Goal: Transaction & Acquisition: Obtain resource

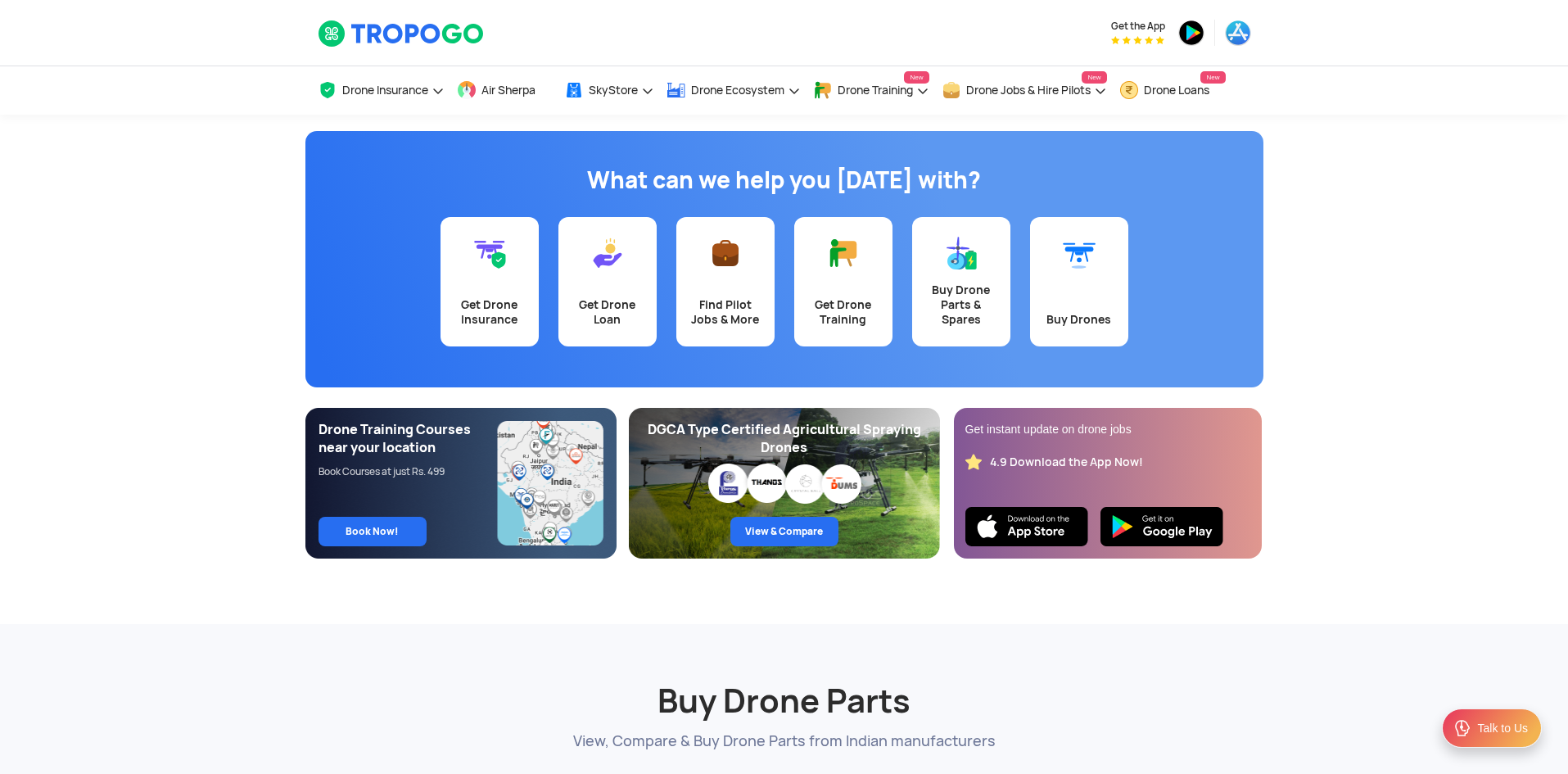
click at [1476, 732] on div "Talk to Us" at bounding box center [1492, 728] width 100 height 40
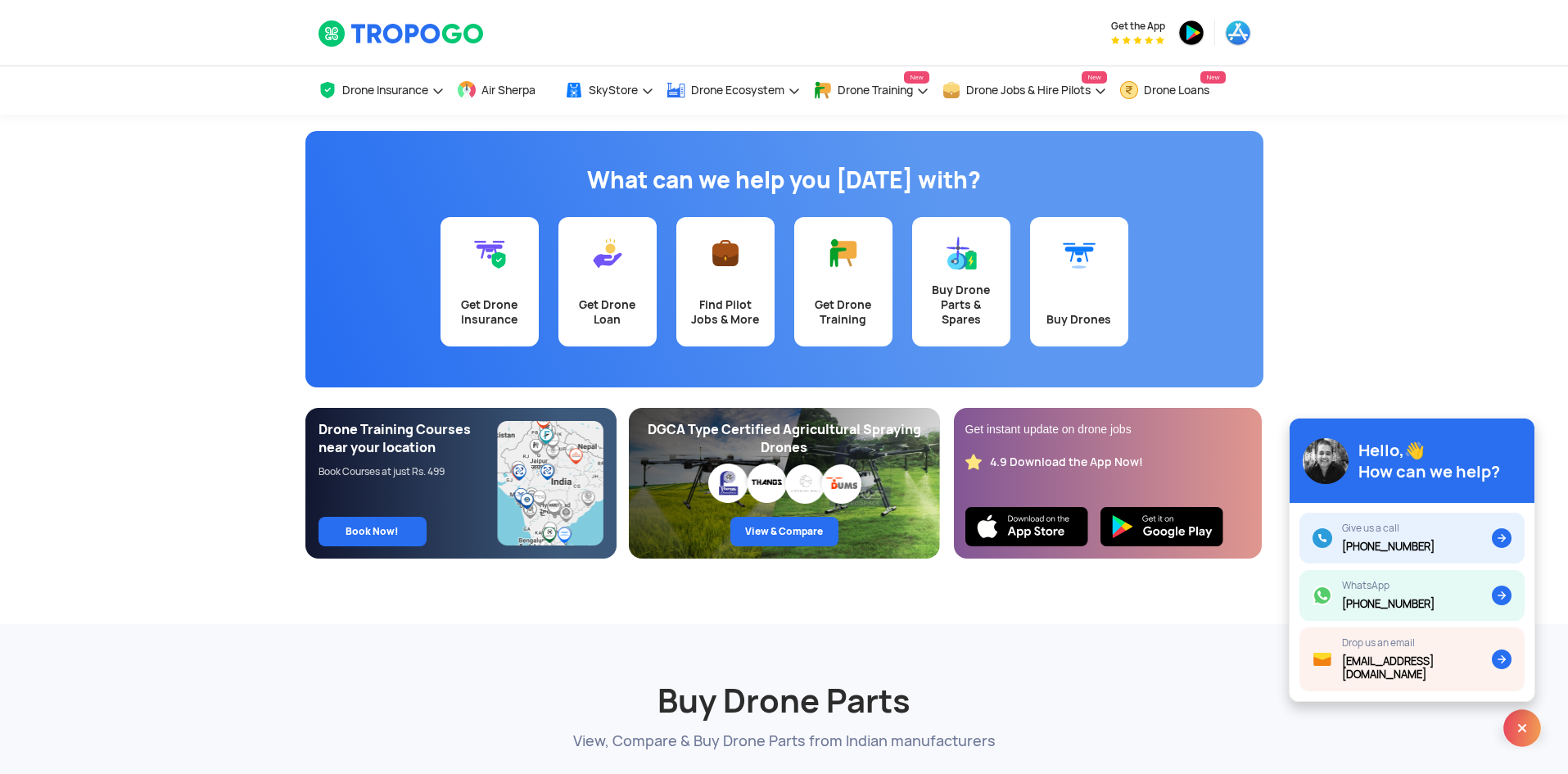
click at [1209, 680] on h2 "Buy Drone Parts" at bounding box center [784, 681] width 934 height 82
click at [1372, 287] on app-banner "What can we help you [DATE] with? Get Drone Insurance Get Drone Loan Find Pilot…" at bounding box center [784, 337] width 1568 height 444
click at [1512, 739] on img at bounding box center [1522, 728] width 40 height 40
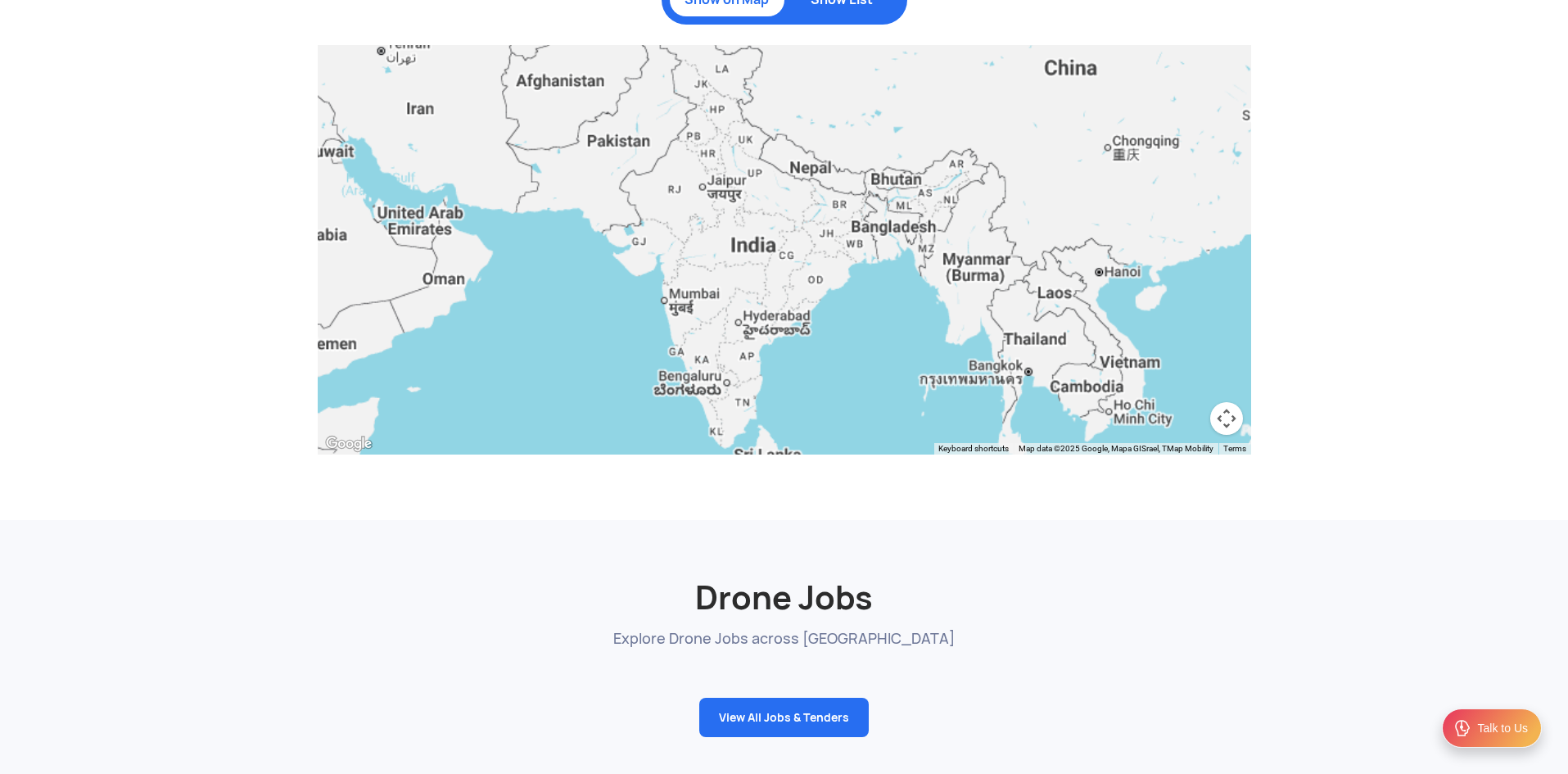
scroll to position [1884, 0]
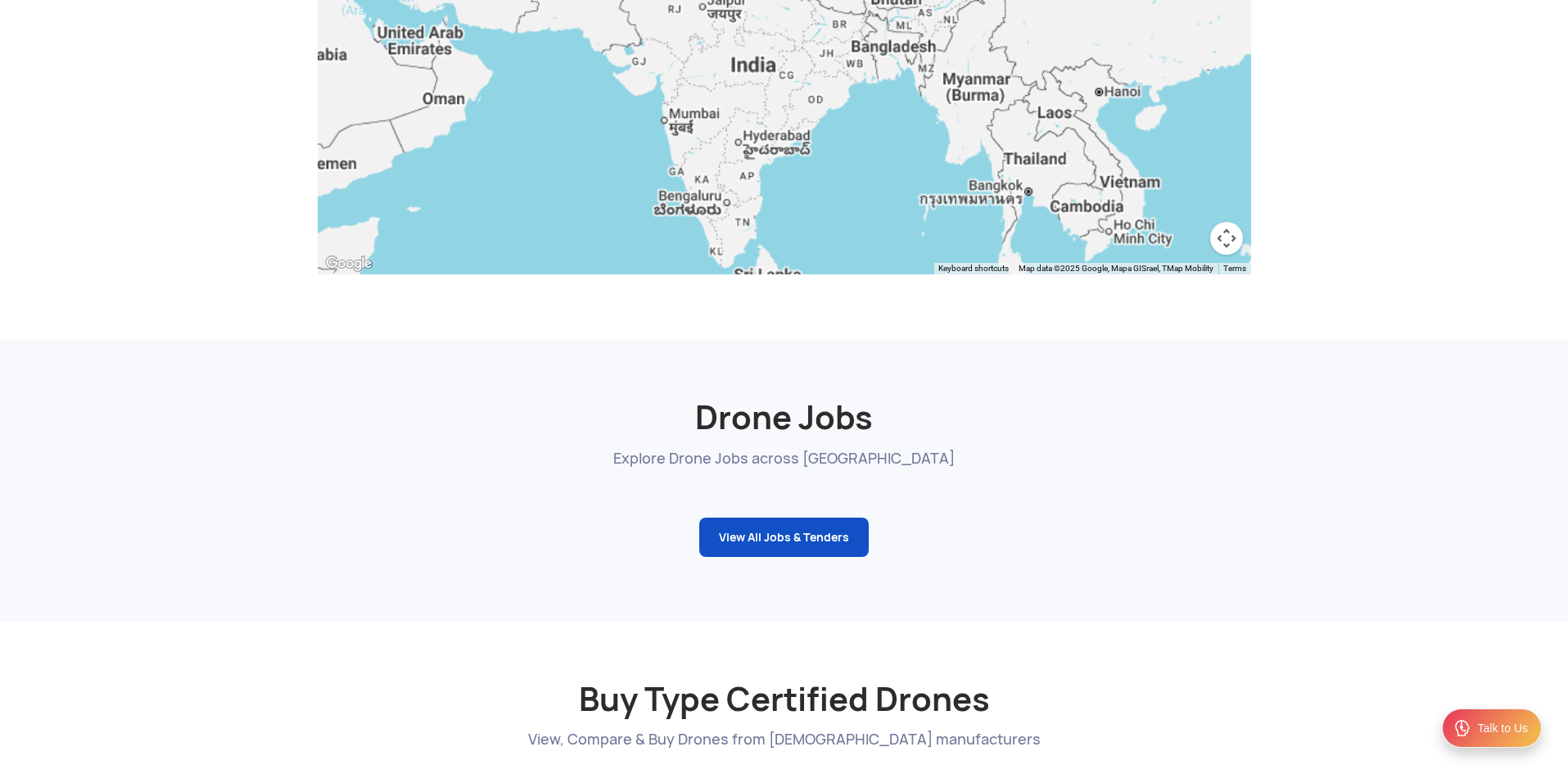
click at [798, 539] on link "View All Jobs & Tenders" at bounding box center [784, 537] width 170 height 40
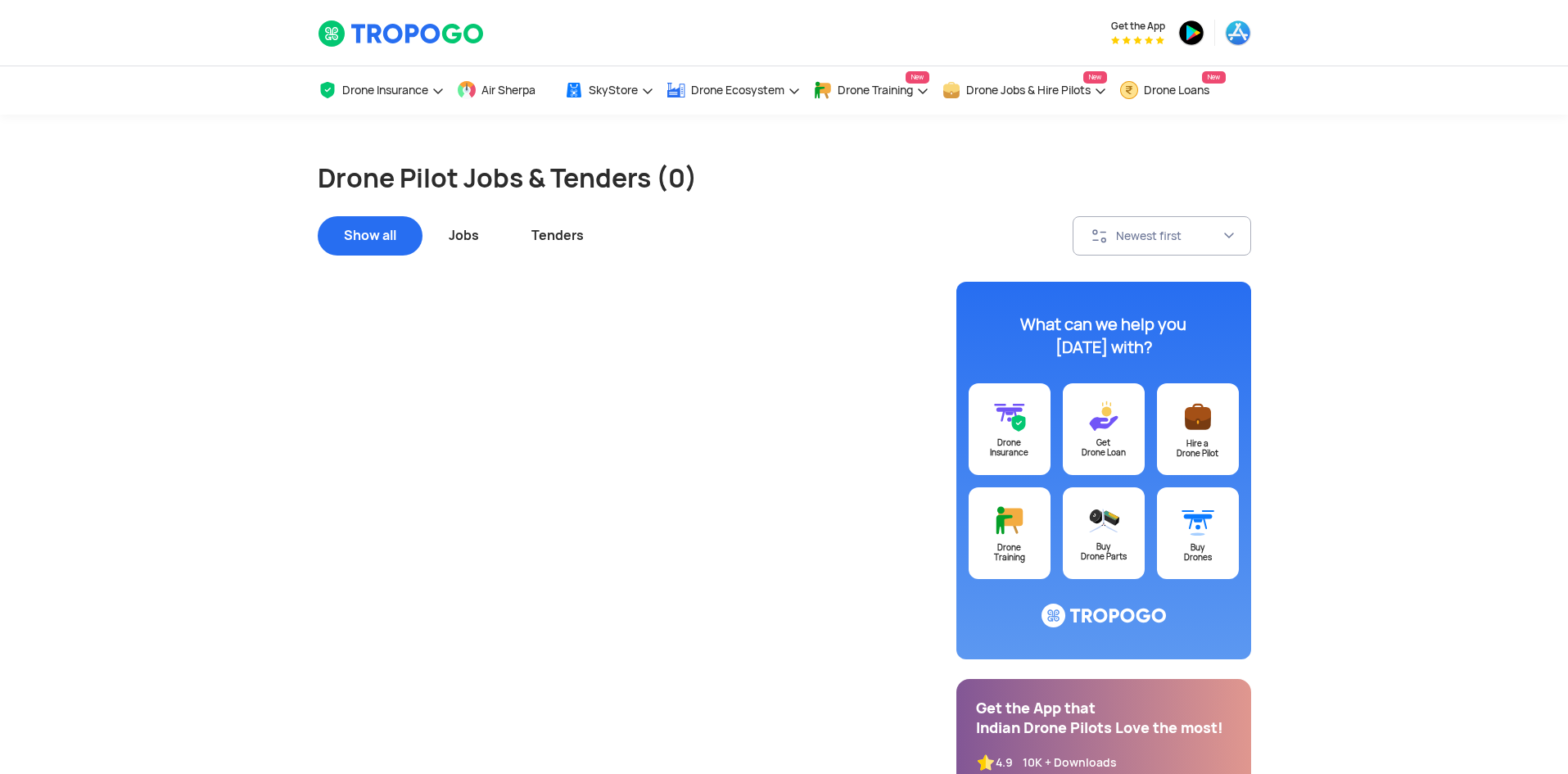
click at [461, 242] on div "Jobs" at bounding box center [464, 236] width 83 height 40
click at [546, 235] on div "Tenders" at bounding box center [558, 236] width 105 height 40
click at [366, 232] on div "Show all" at bounding box center [370, 236] width 105 height 40
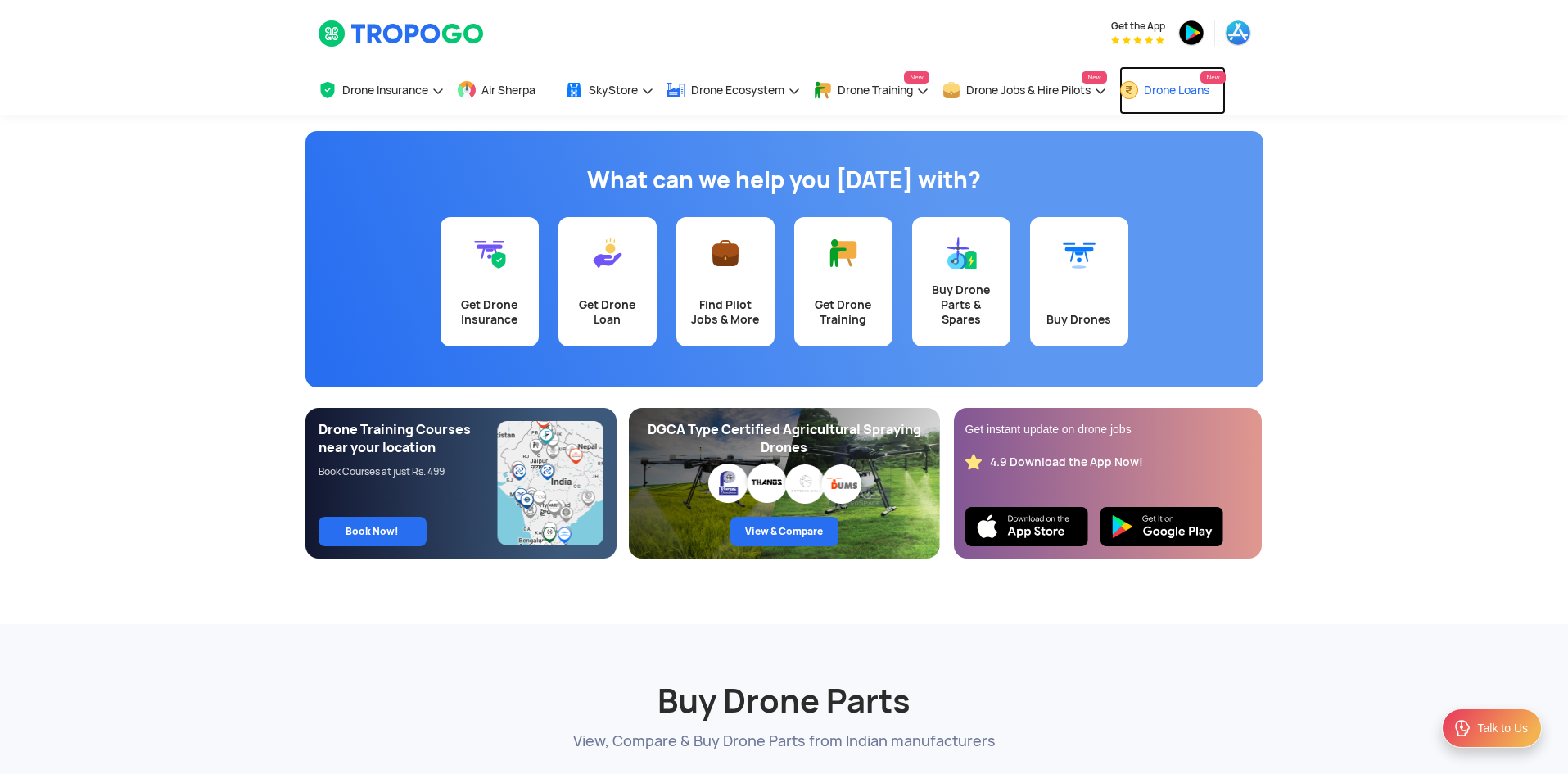
click at [1161, 93] on span "Drone Loans" at bounding box center [1176, 90] width 65 height 13
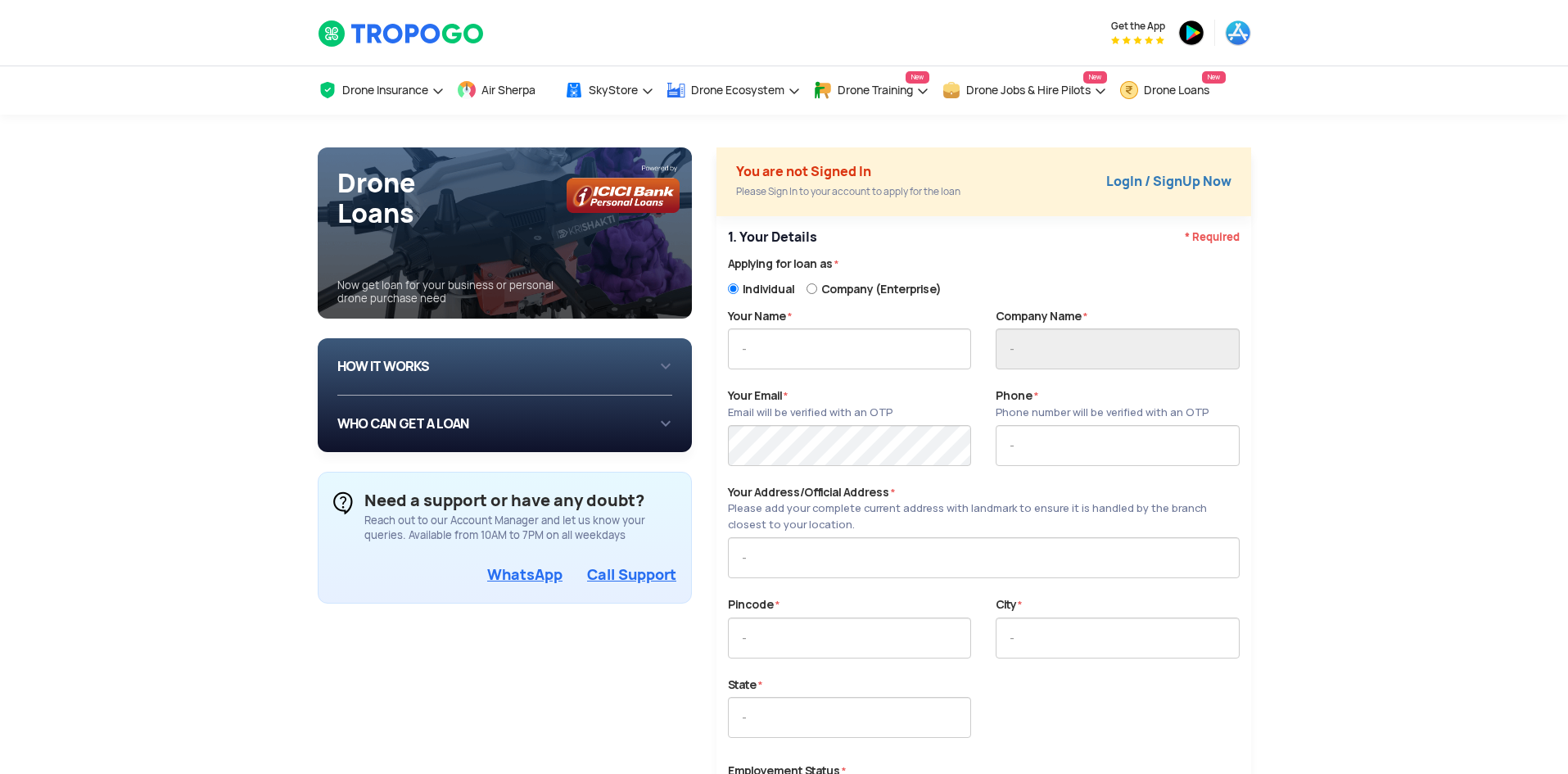
click at [668, 368] on div "HOW IT WORKS 1 Login/Create you account with your email or phone number 2 Fill …" at bounding box center [505, 367] width 336 height 58
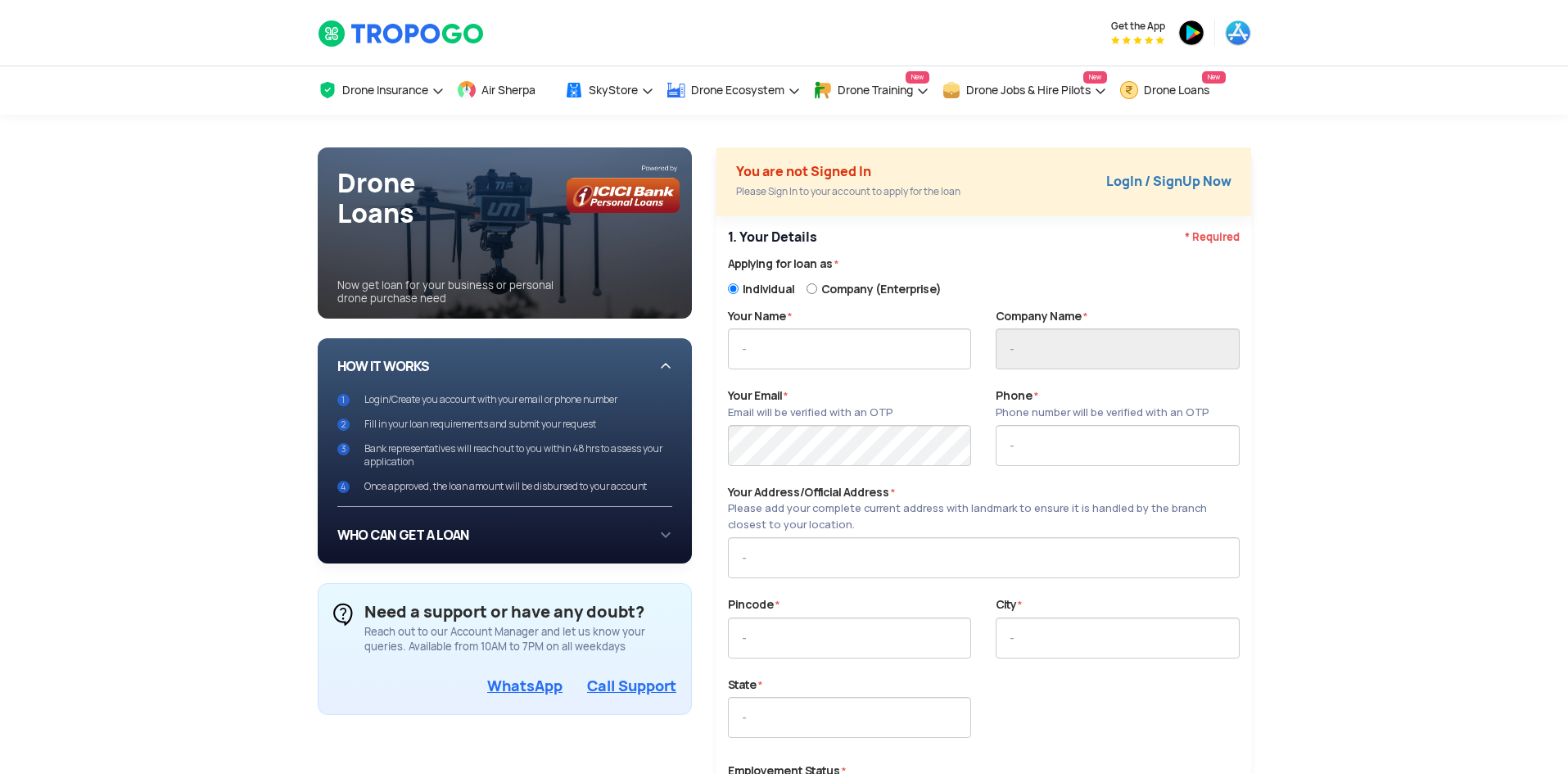
click at [658, 365] on div "HOW IT WORKS 1 Login/Create you account with your email or phone number 2 Fill …" at bounding box center [505, 422] width 336 height 142
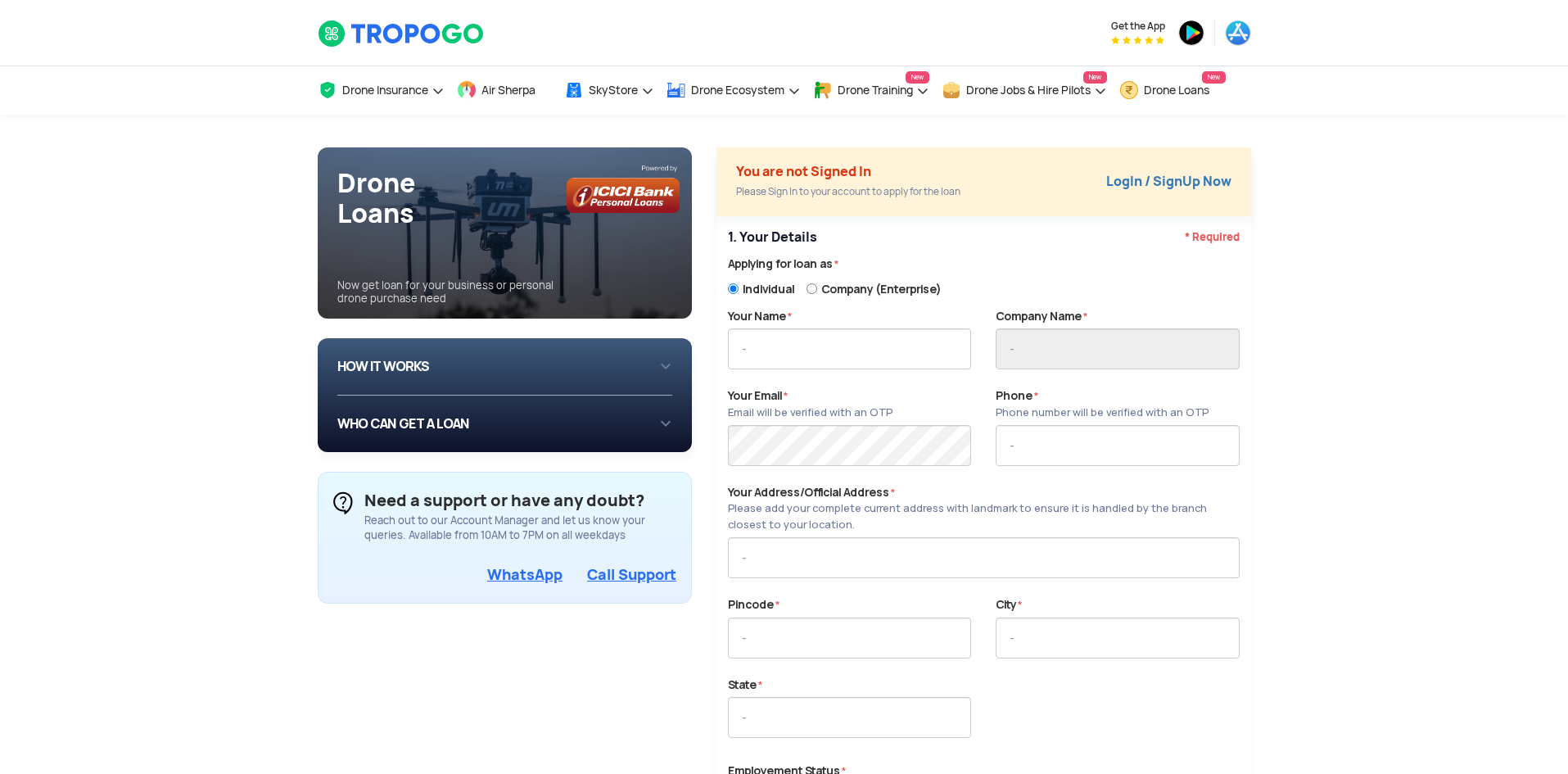
click at [665, 422] on div "WHO CAN GET A LOAN If you are an individual looking to: Buy drone for personal …" at bounding box center [505, 424] width 336 height 57
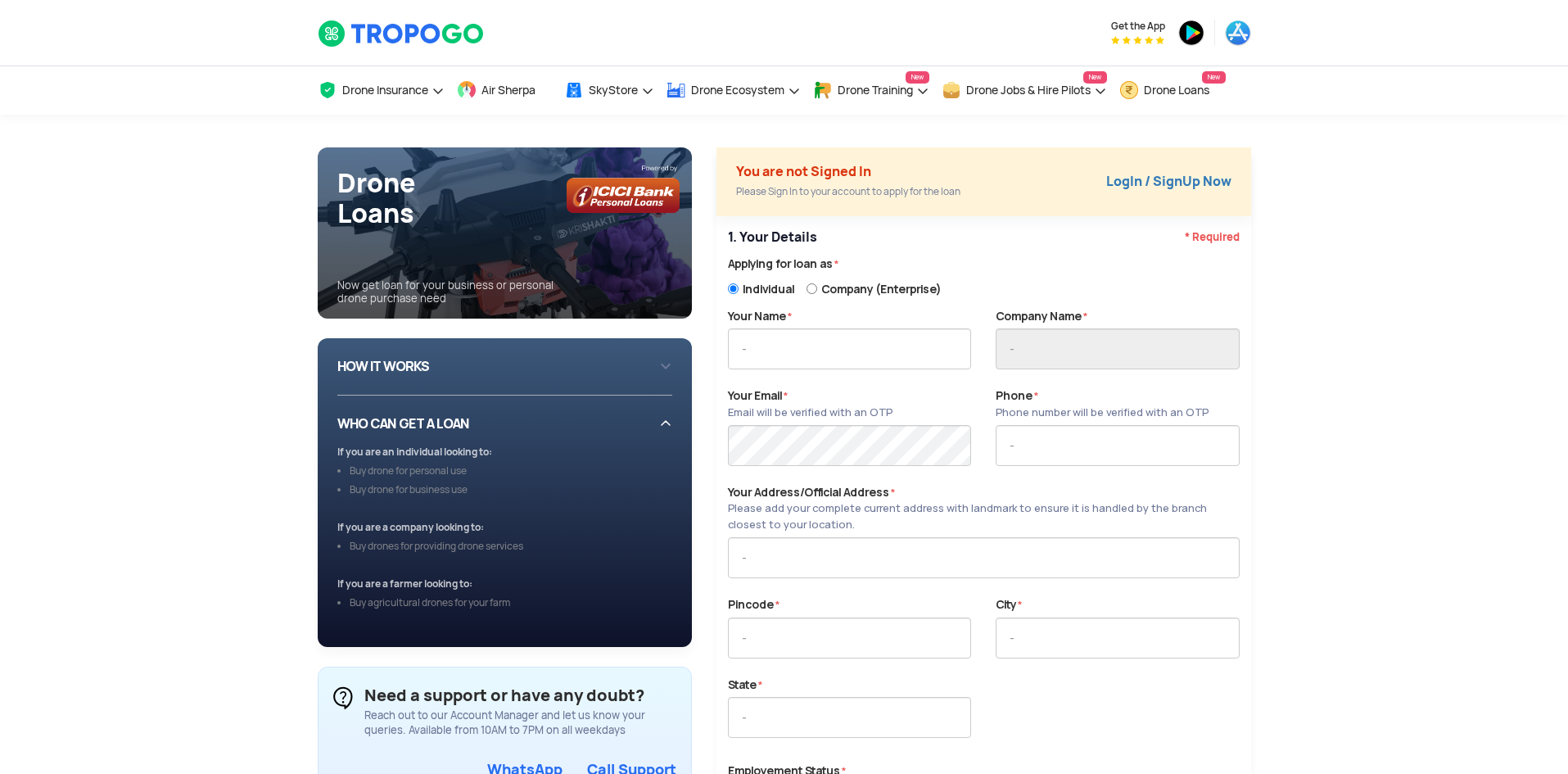
click at [663, 423] on div "WHO CAN GET A LOAN If you are an individual looking to: Buy drone for personal …" at bounding box center [505, 522] width 336 height 251
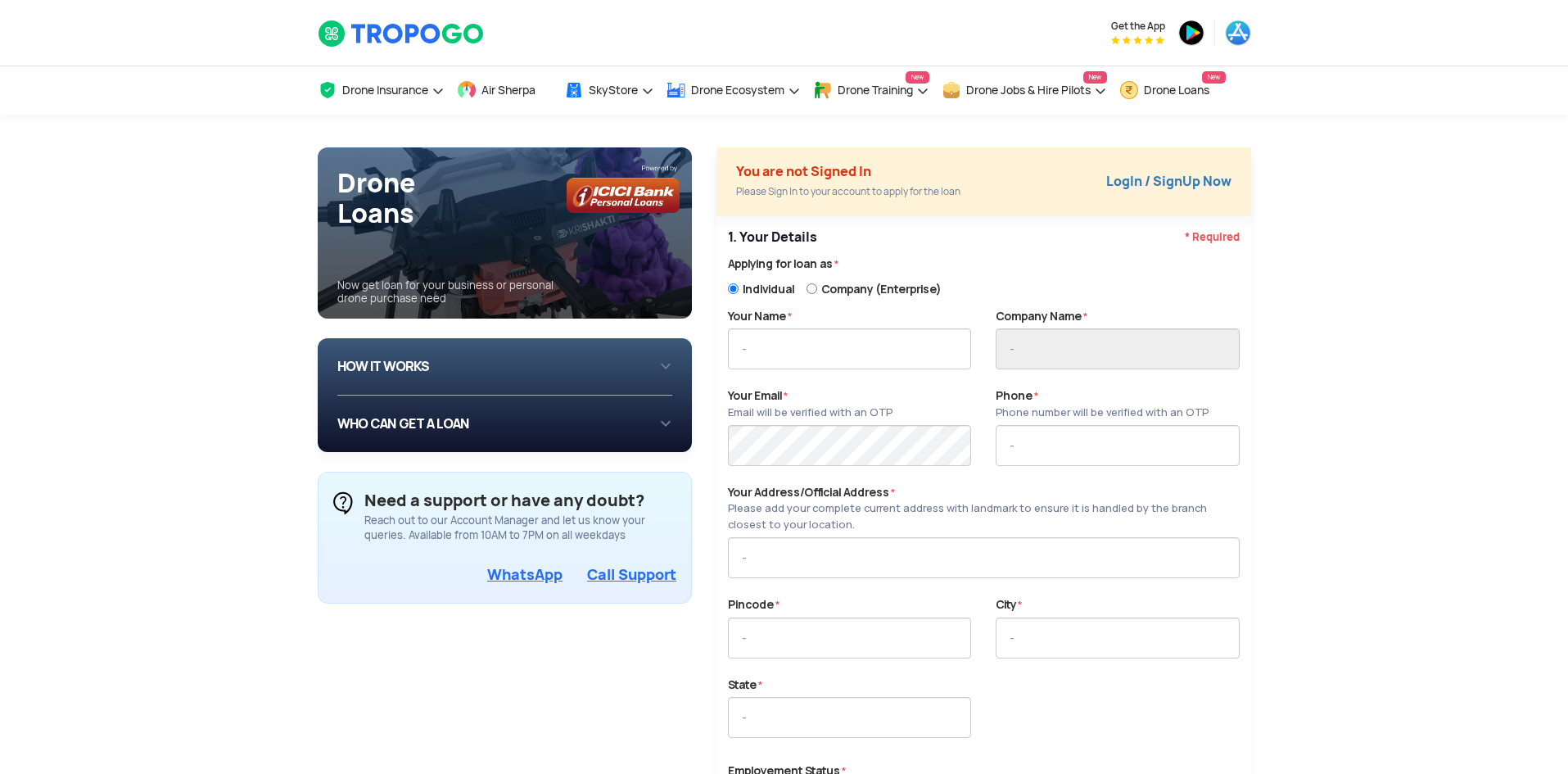
click at [663, 423] on div "WHO CAN GET A LOAN If you are an individual looking to: Buy drone for personal …" at bounding box center [505, 424] width 336 height 57
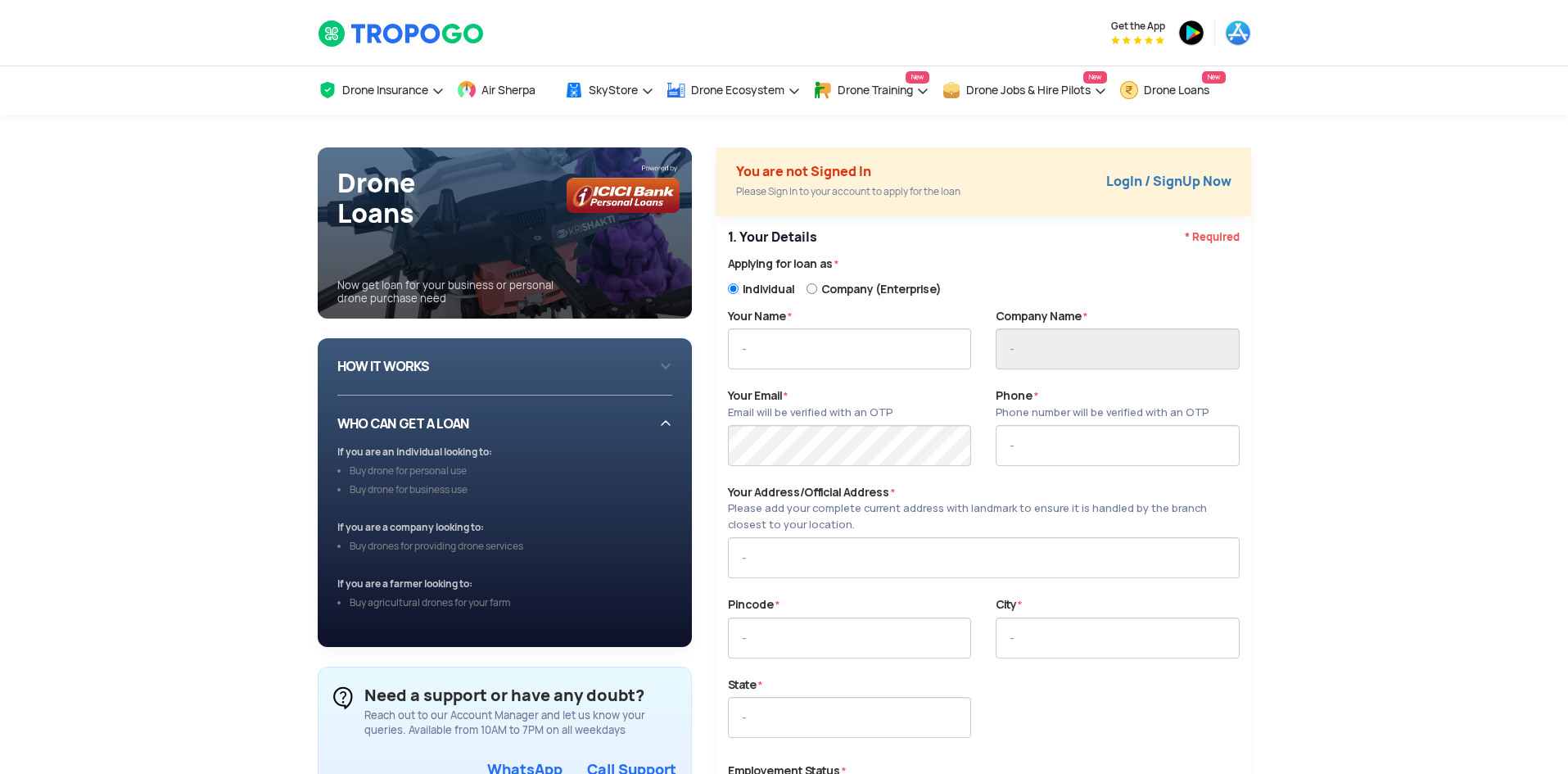
click at [663, 423] on div "WHO CAN GET A LOAN If you are an individual looking to: Buy drone for personal …" at bounding box center [505, 522] width 336 height 251
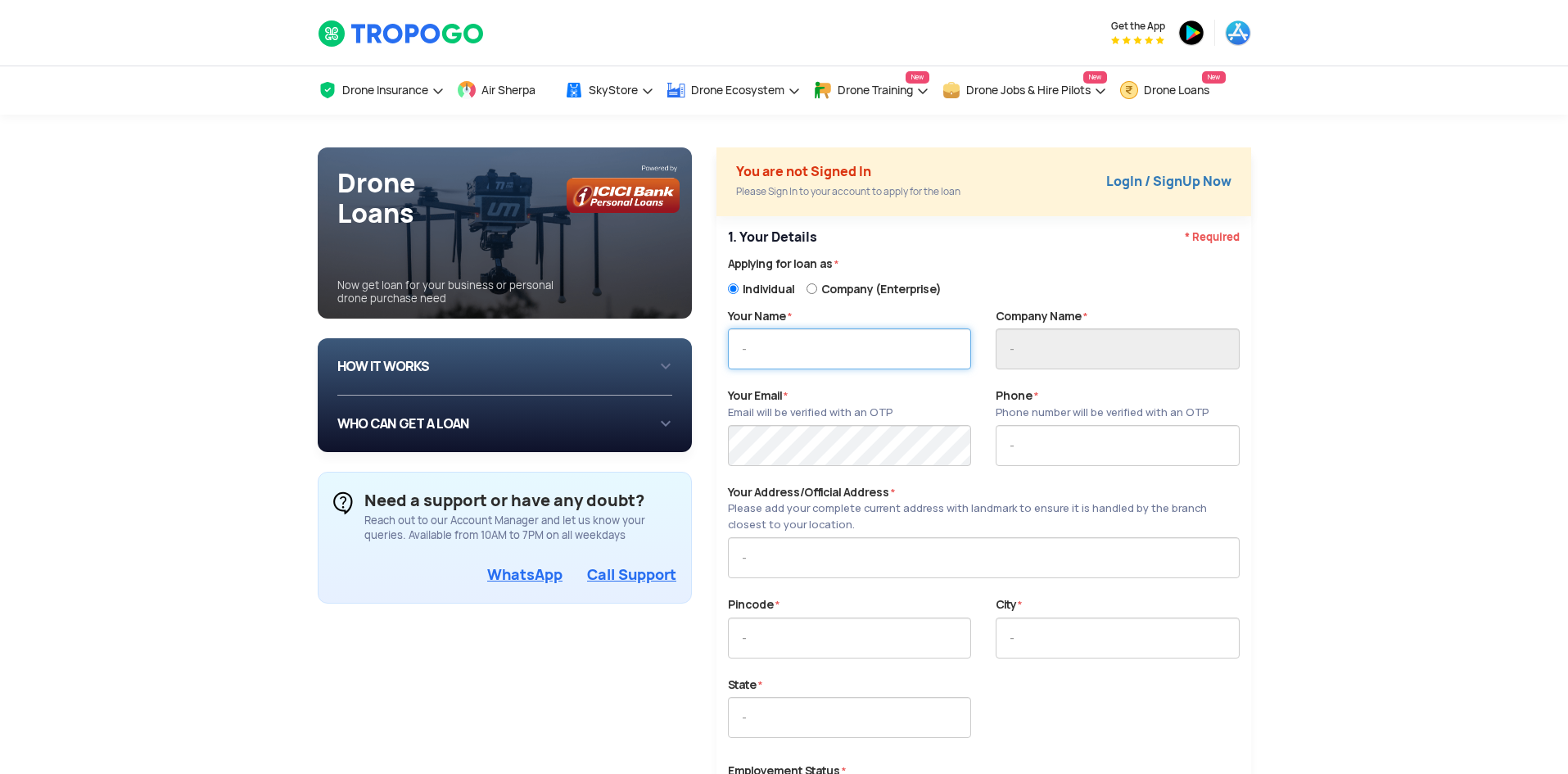
click at [807, 339] on input "text" at bounding box center [849, 350] width 244 height 41
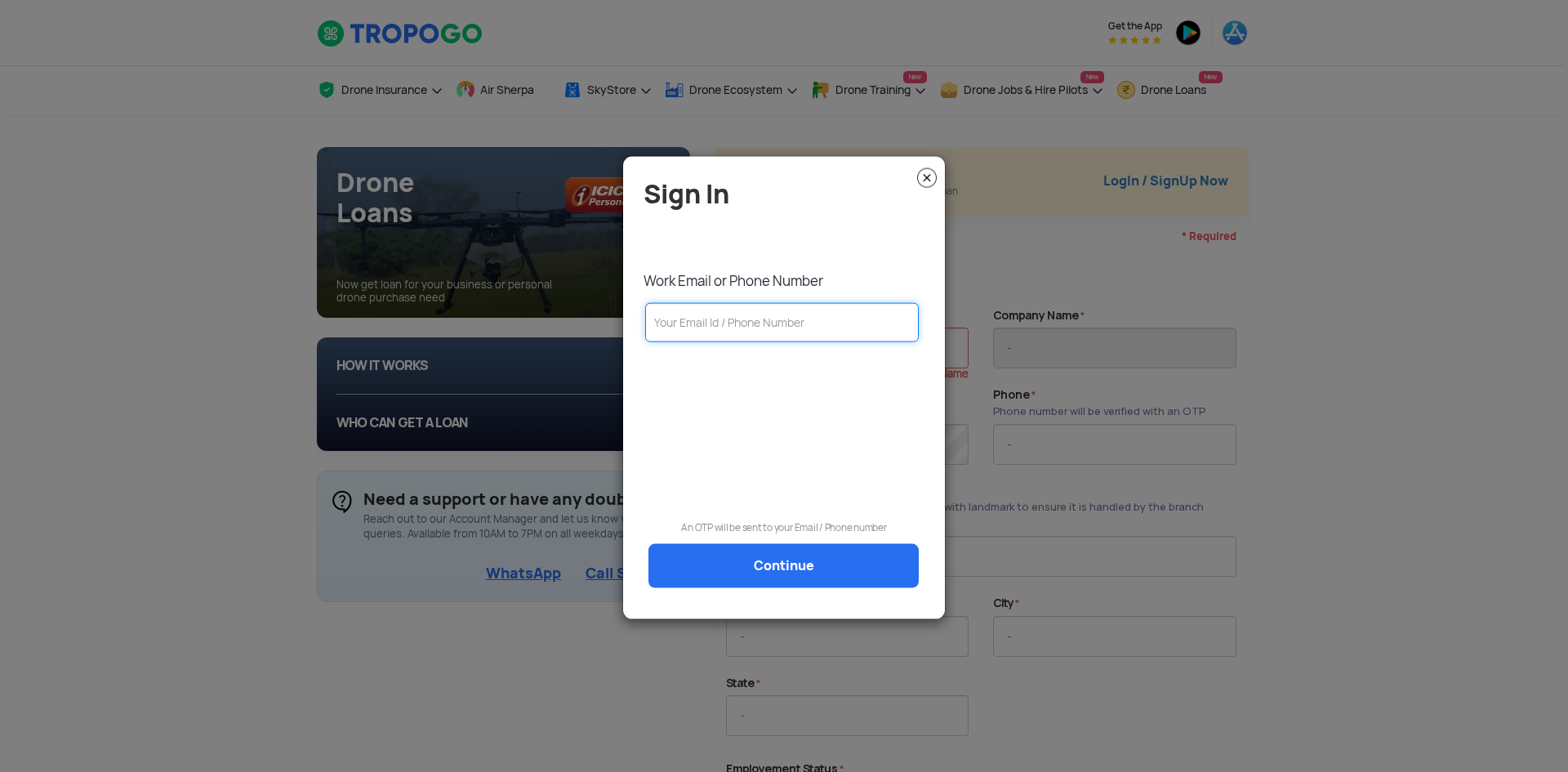
click at [751, 302] on input "text" at bounding box center [782, 322] width 274 height 40
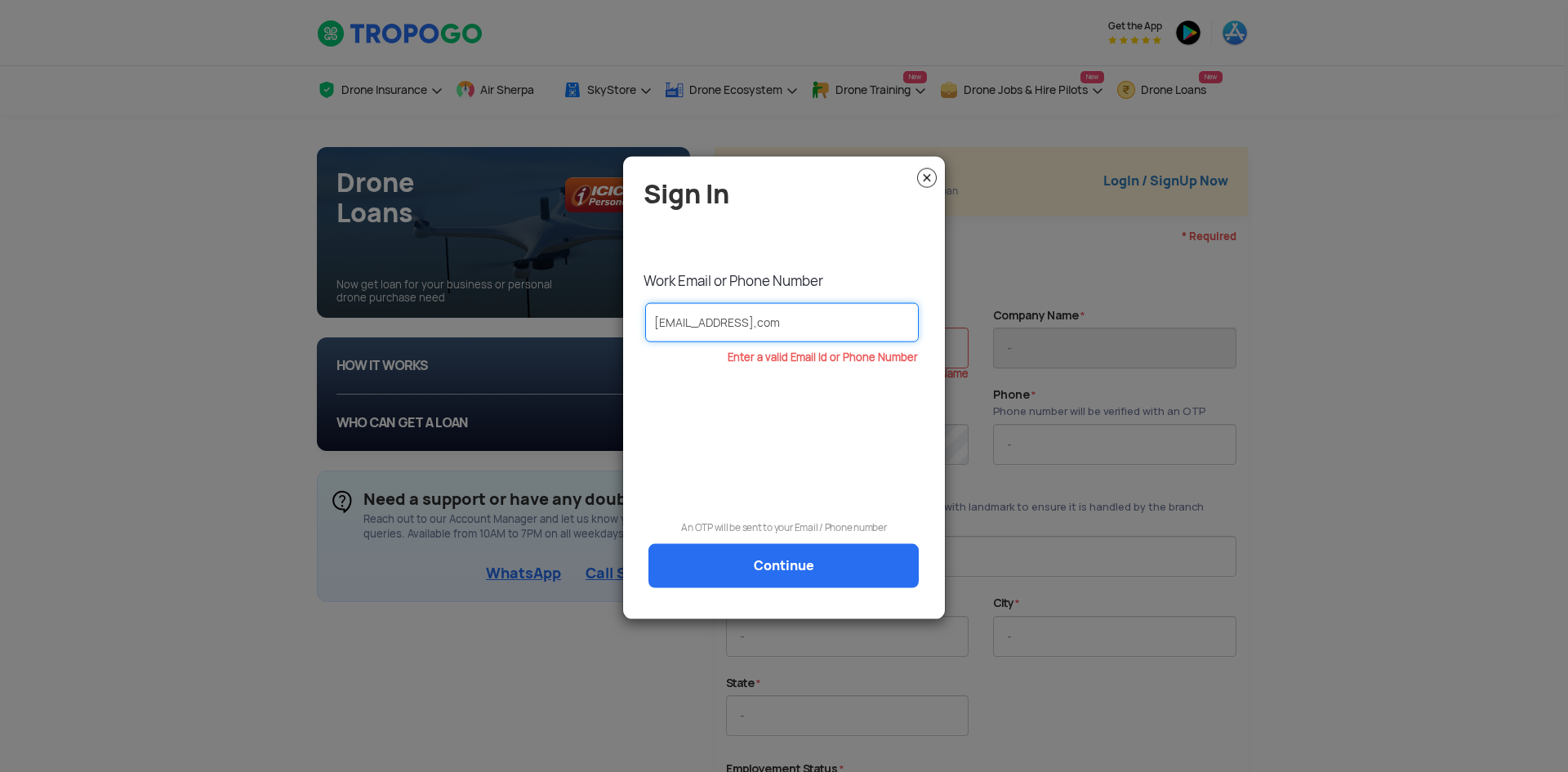
type input "tnraj2002@gmail,com"
click at [793, 563] on link "Continue" at bounding box center [784, 565] width 270 height 44
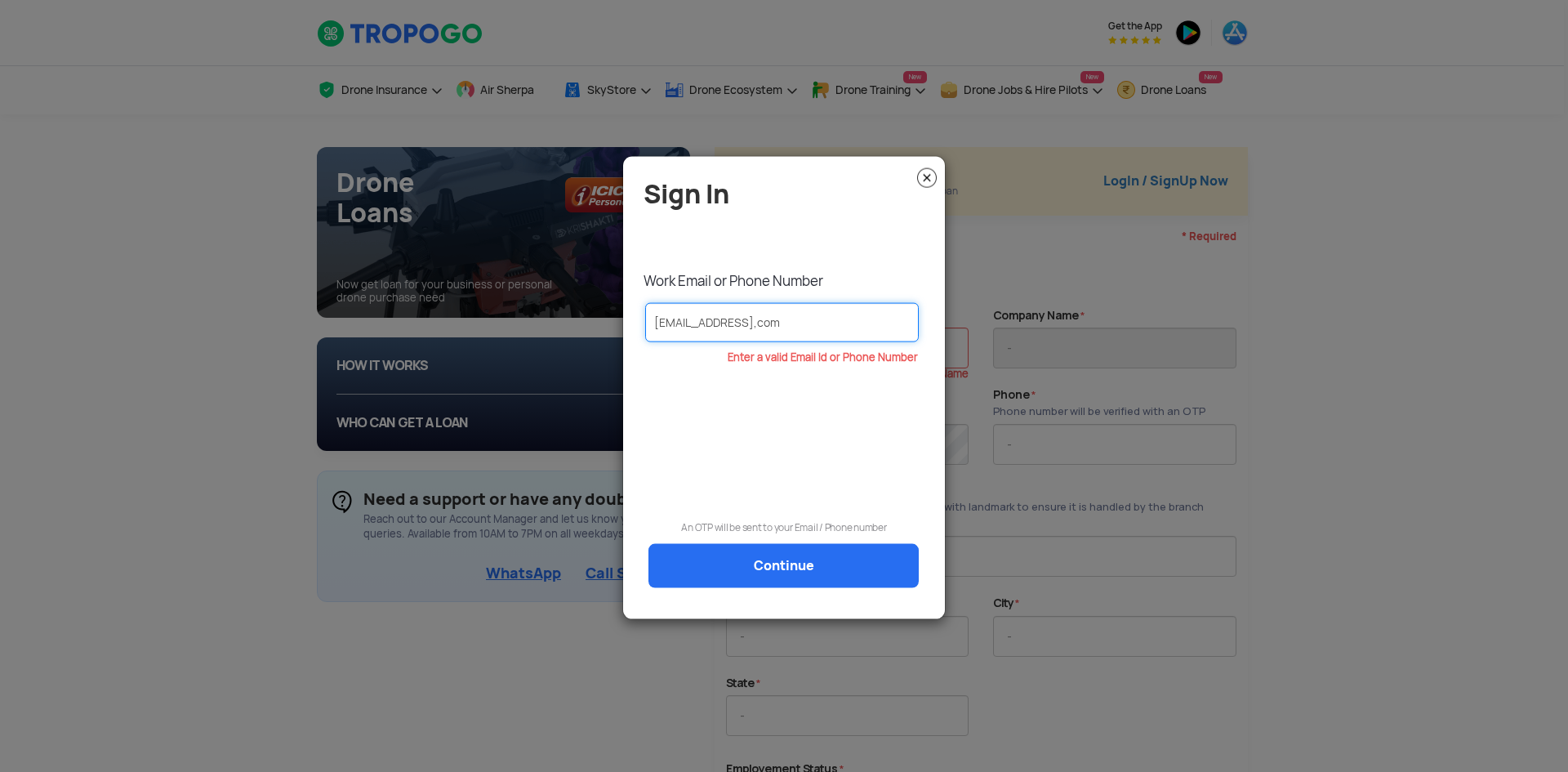
drag, startPoint x: 799, startPoint y: 326, endPoint x: 533, endPoint y: 326, distance: 266.0
click at [533, 326] on modal-container "Sign In Work Email or Phone Number tnraj2002@gmail,com Enter a valid Email Id o…" at bounding box center [784, 386] width 1568 height 772
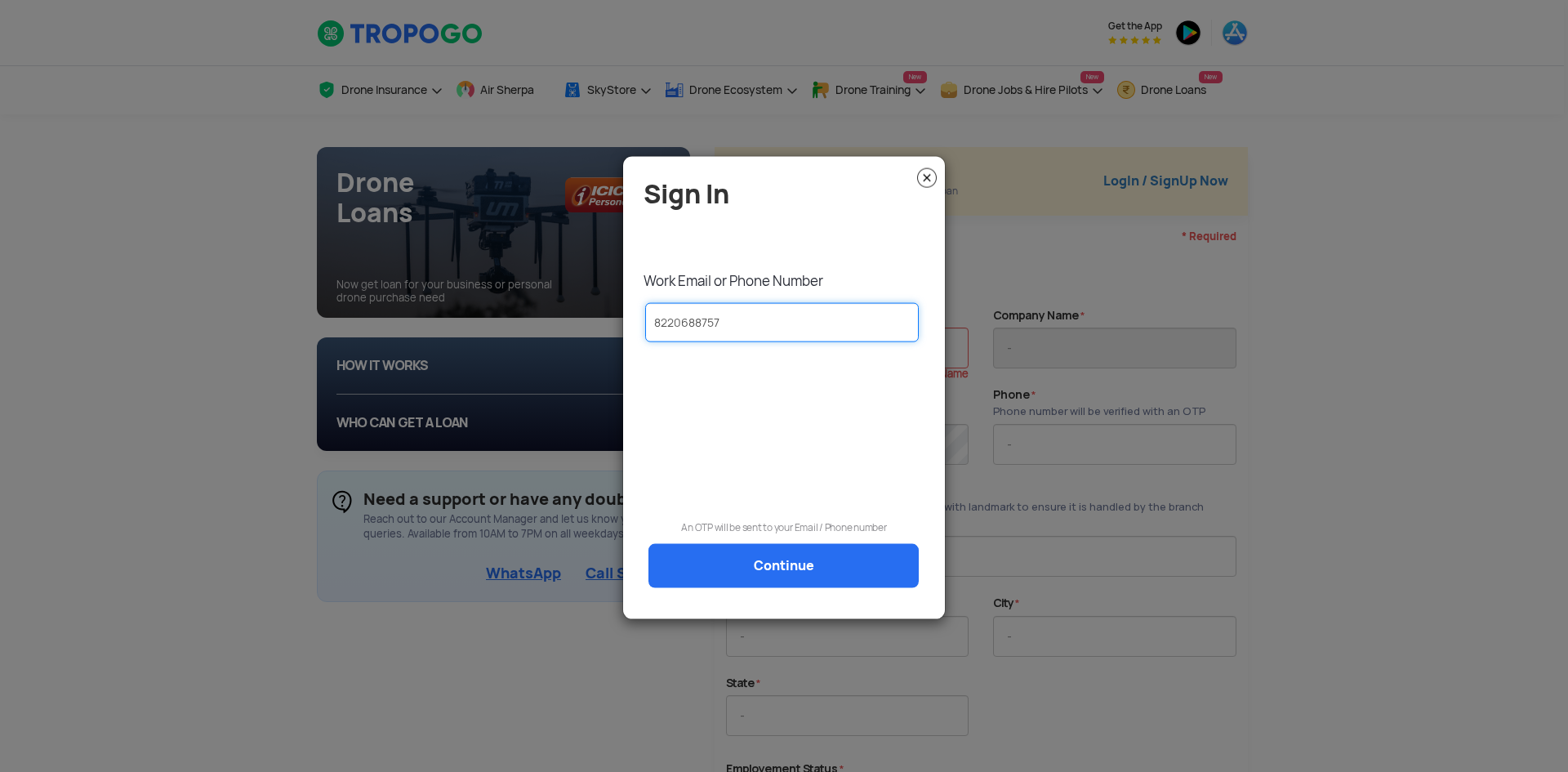
type input "8220688757"
click at [780, 564] on link "Continue" at bounding box center [784, 565] width 270 height 44
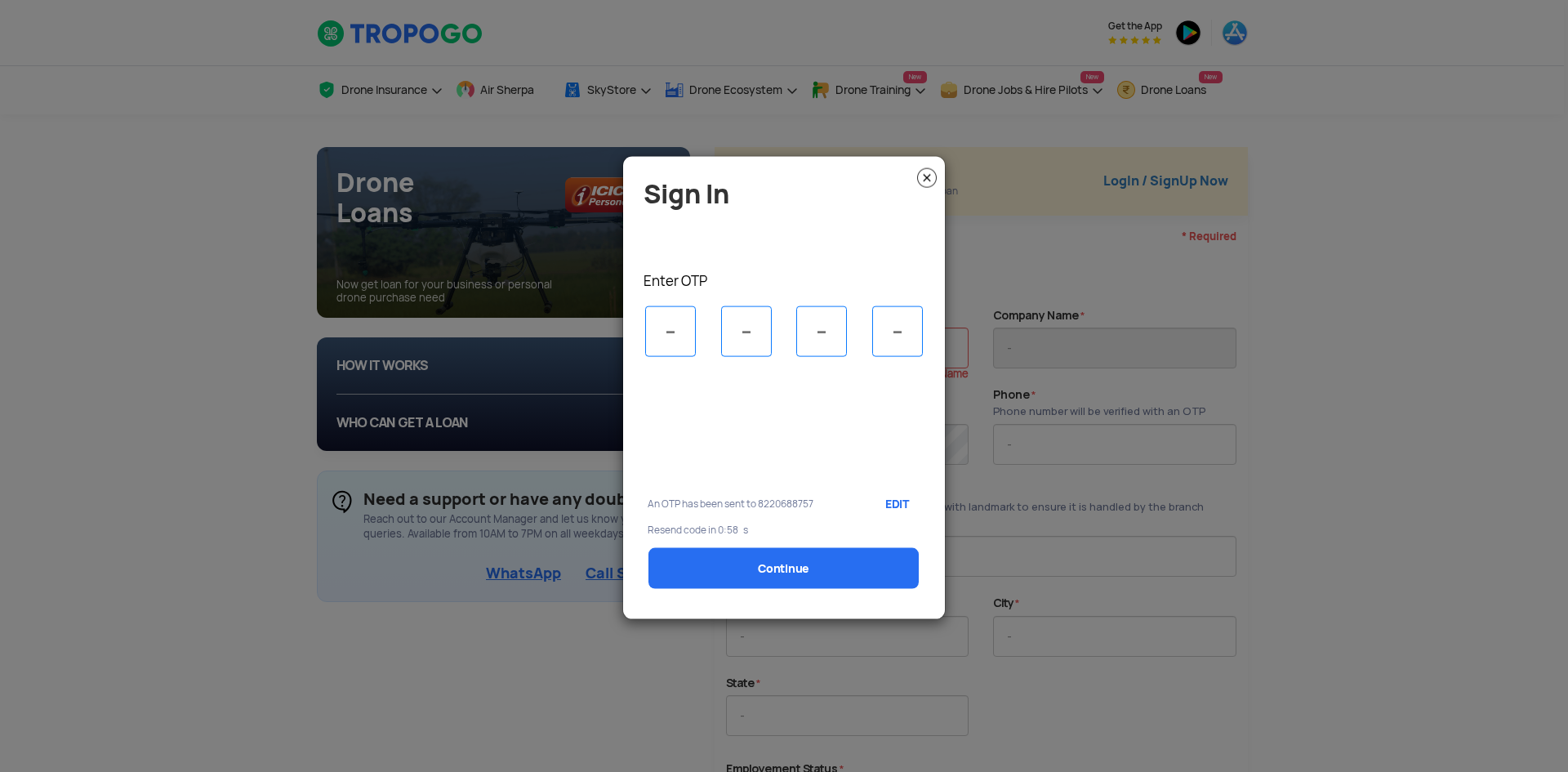
click at [935, 171] on img at bounding box center [927, 177] width 20 height 20
